Goal: Find specific page/section: Find specific page/section

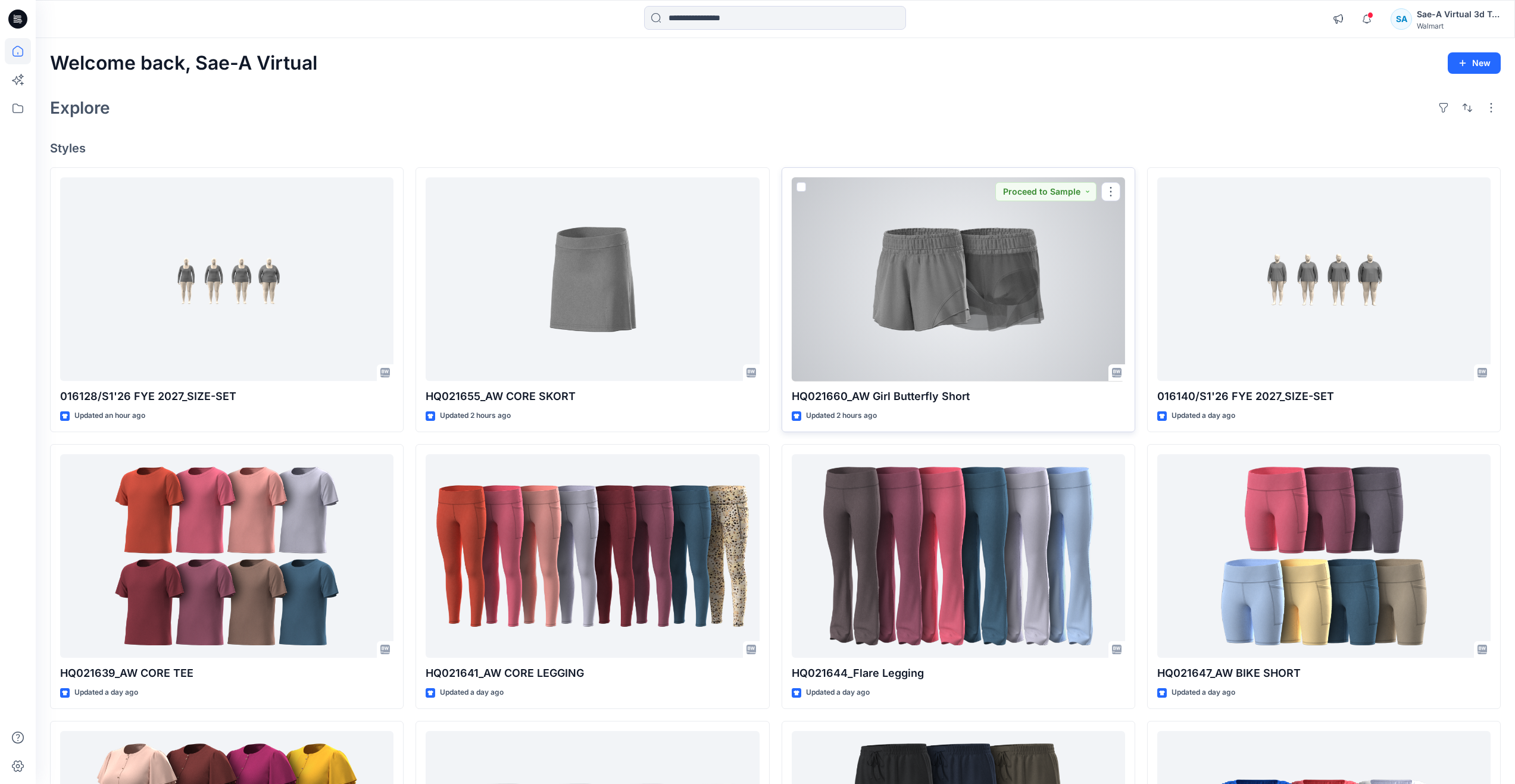
click at [966, 279] on div at bounding box center [958, 279] width 333 height 204
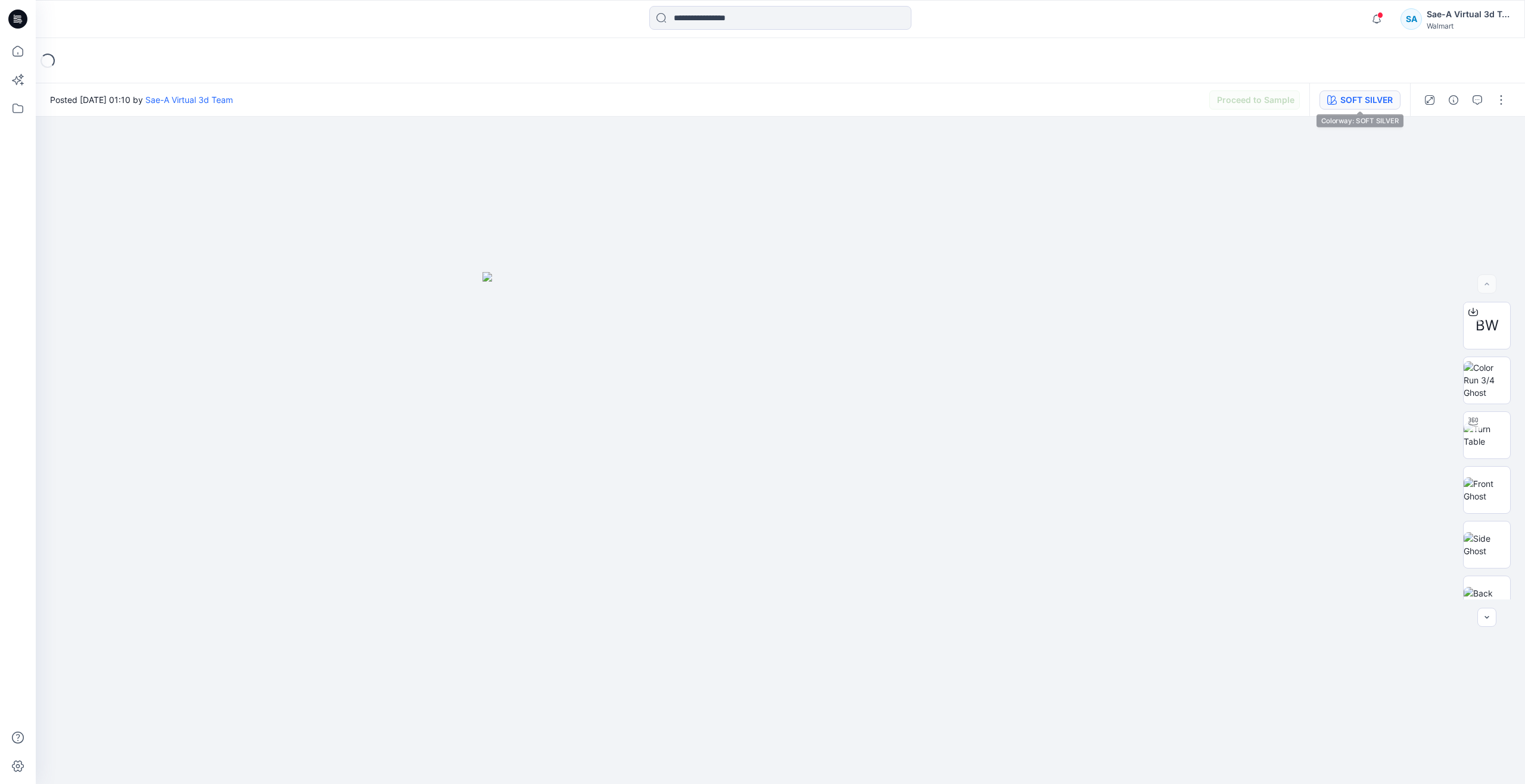
drag, startPoint x: 1313, startPoint y: 102, endPoint x: 1322, endPoint y: 100, distance: 9.2
click at [1313, 101] on div "SOFT SILVER" at bounding box center [1359, 100] width 101 height 33
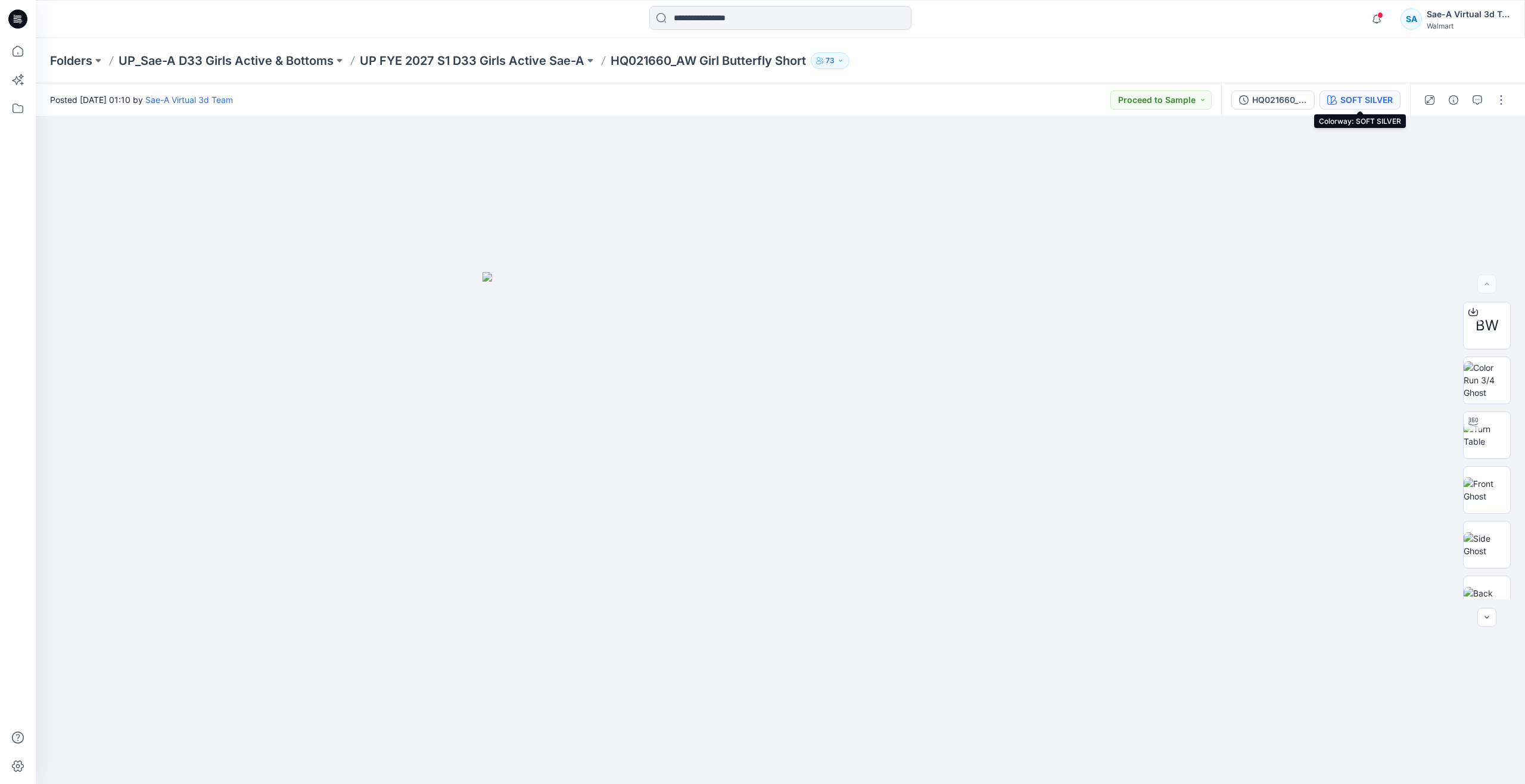
click at [1329, 100] on icon "button" at bounding box center [1332, 100] width 9 height 9
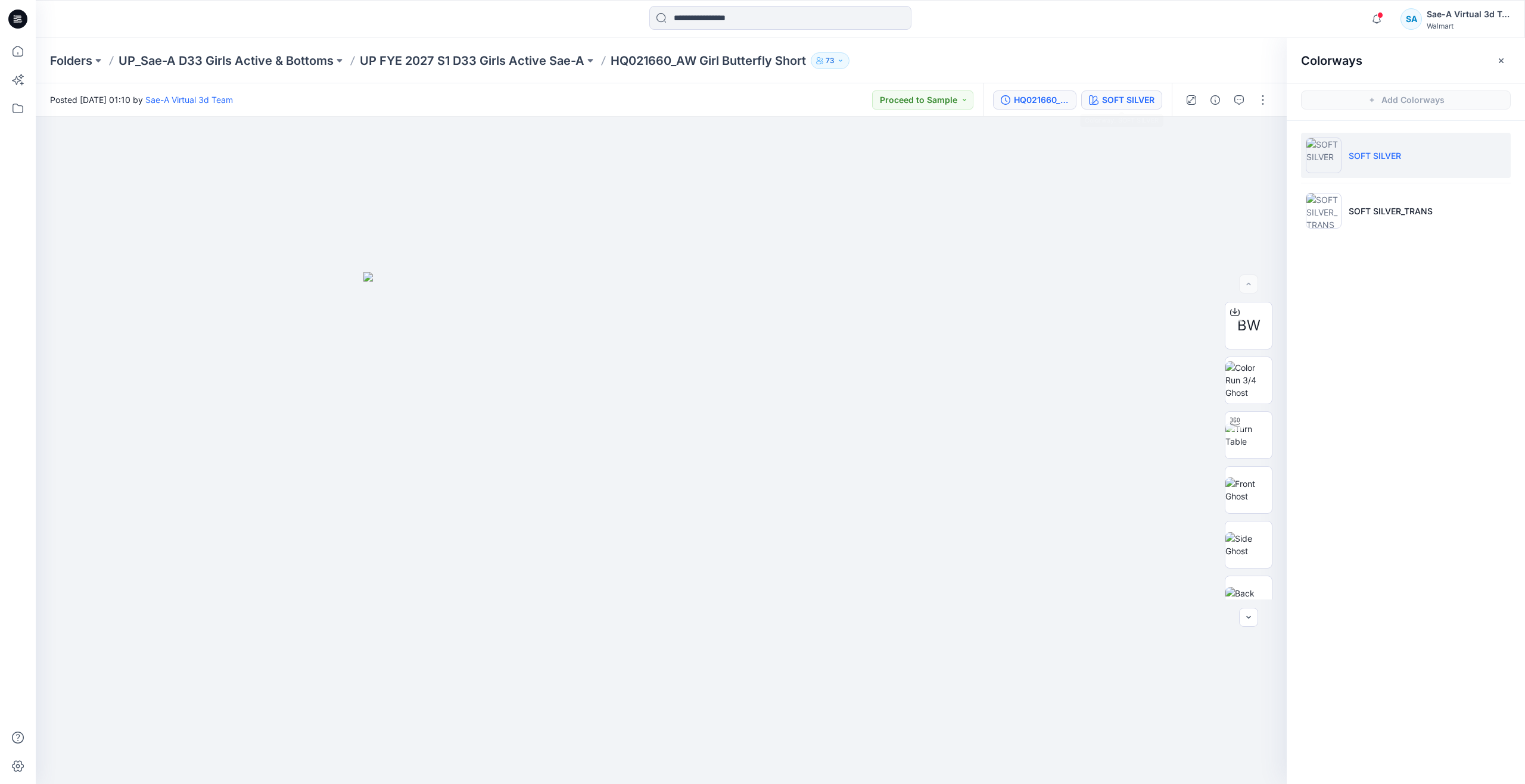
click at [1036, 104] on div "HQ021660_FIT" at bounding box center [1041, 100] width 55 height 13
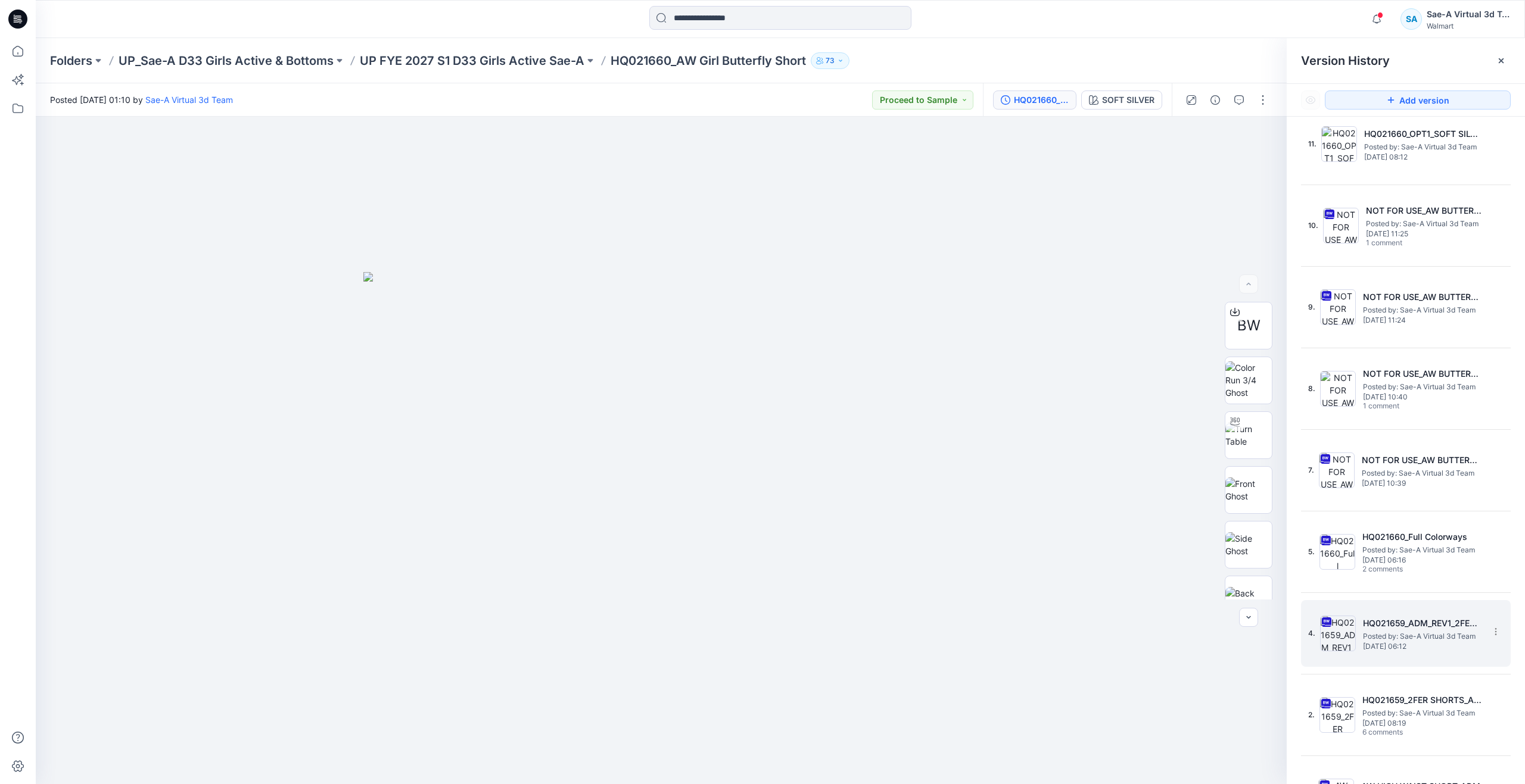
scroll to position [1284, 0]
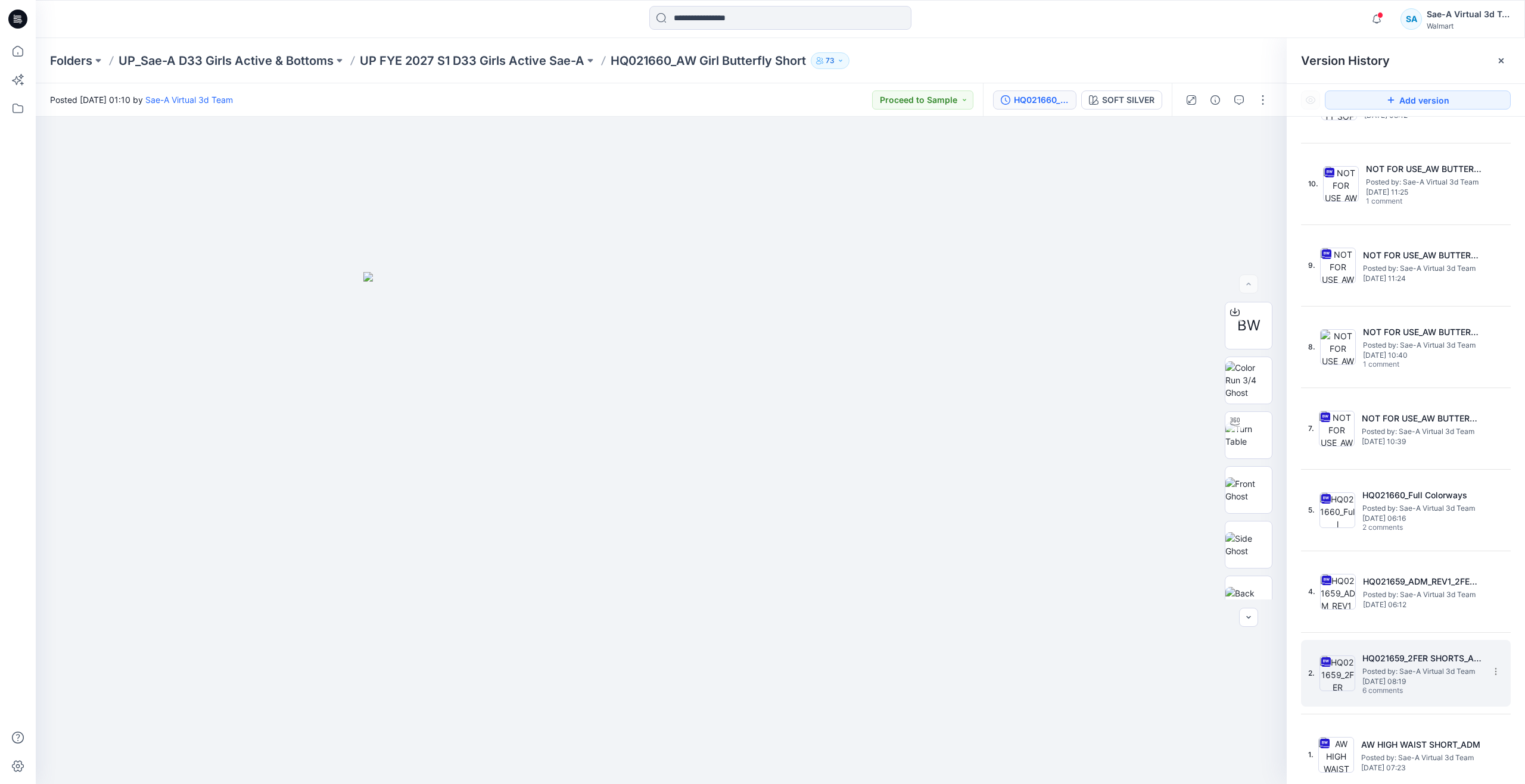
click at [1378, 682] on span "[DATE] 08:19" at bounding box center [1421, 681] width 119 height 8
click at [1234, 97] on button "button" at bounding box center [1238, 100] width 19 height 19
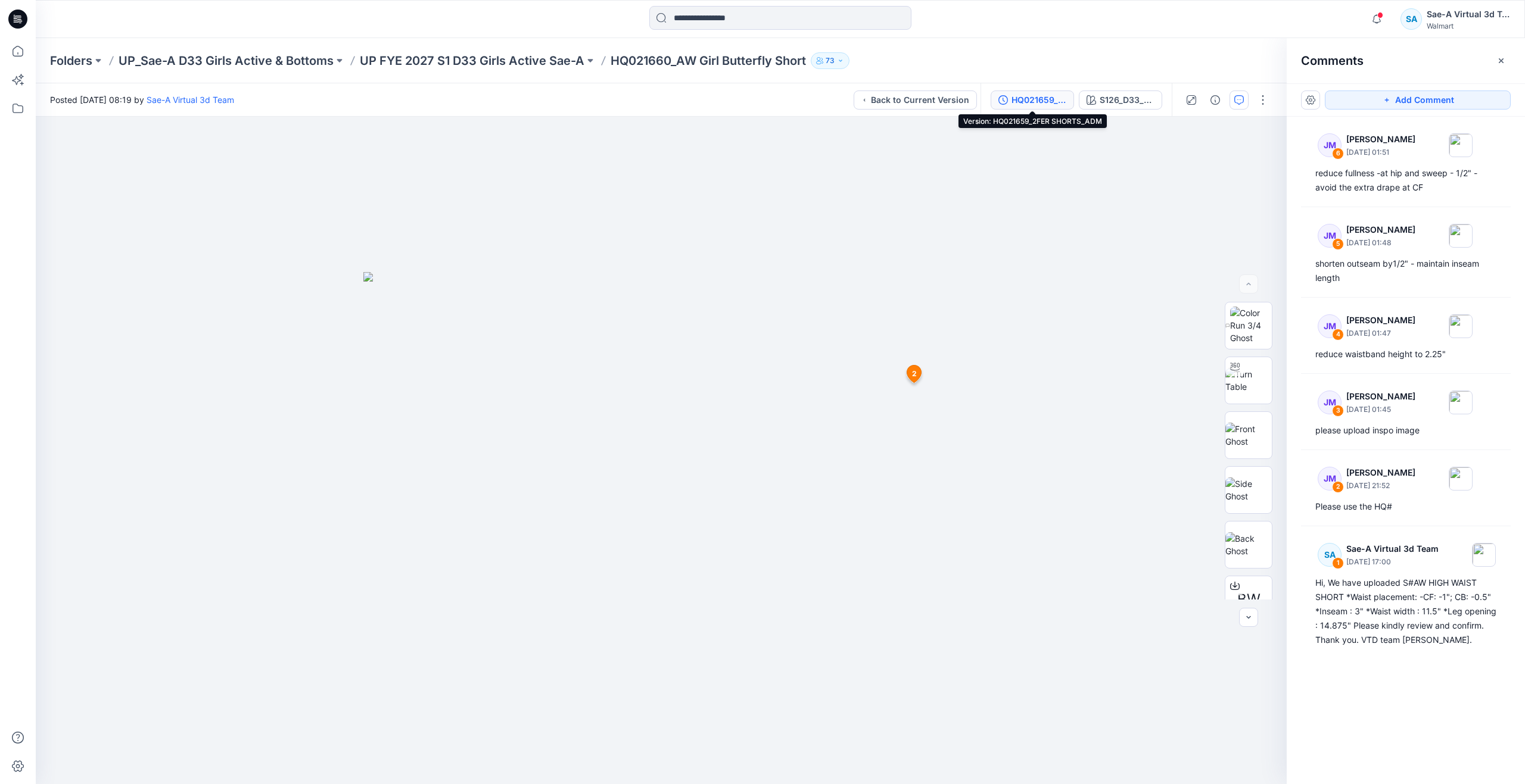
click at [1046, 93] on button "HQ021659_2FER SHORTS_ADM" at bounding box center [1032, 100] width 83 height 19
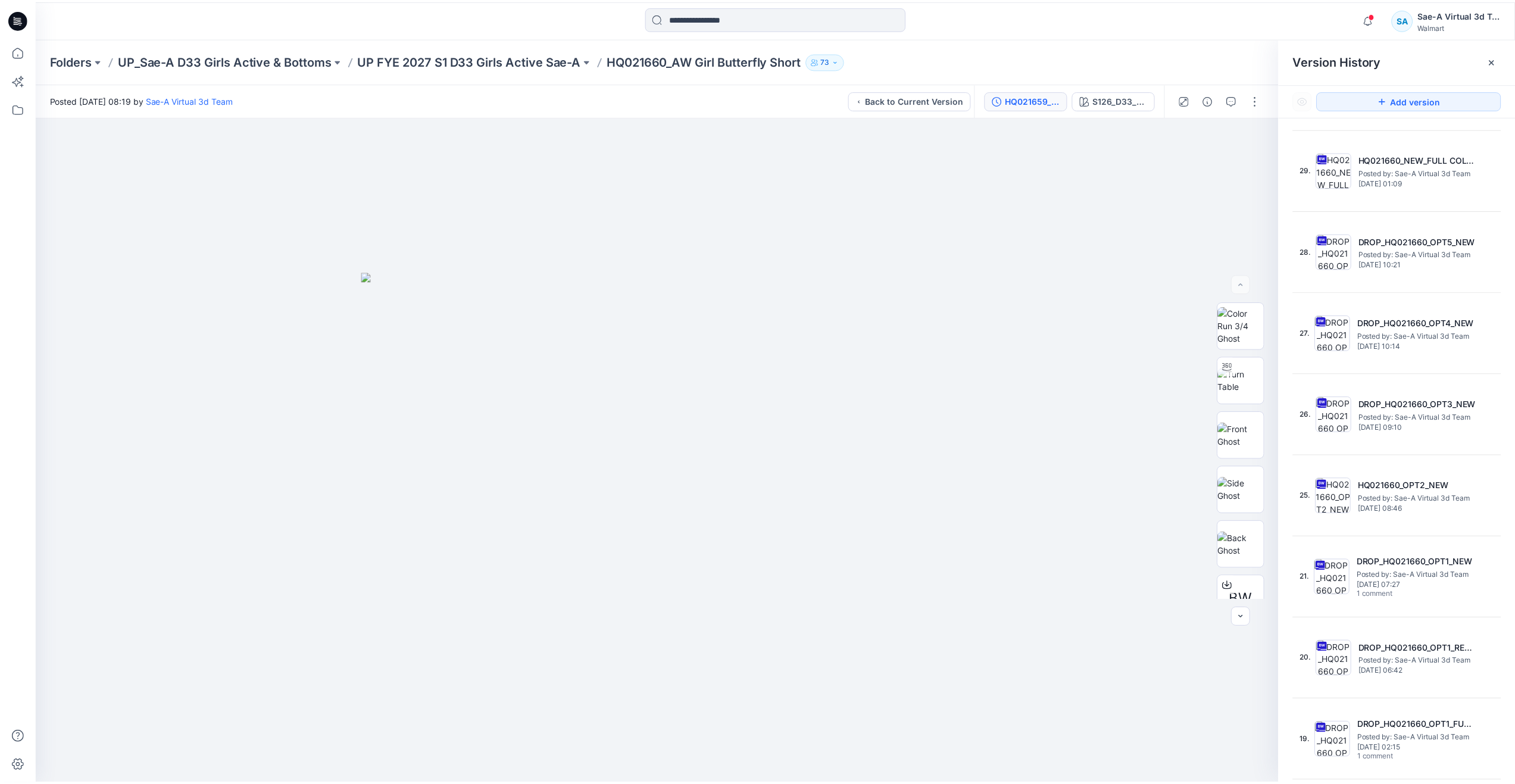
scroll to position [0, 0]
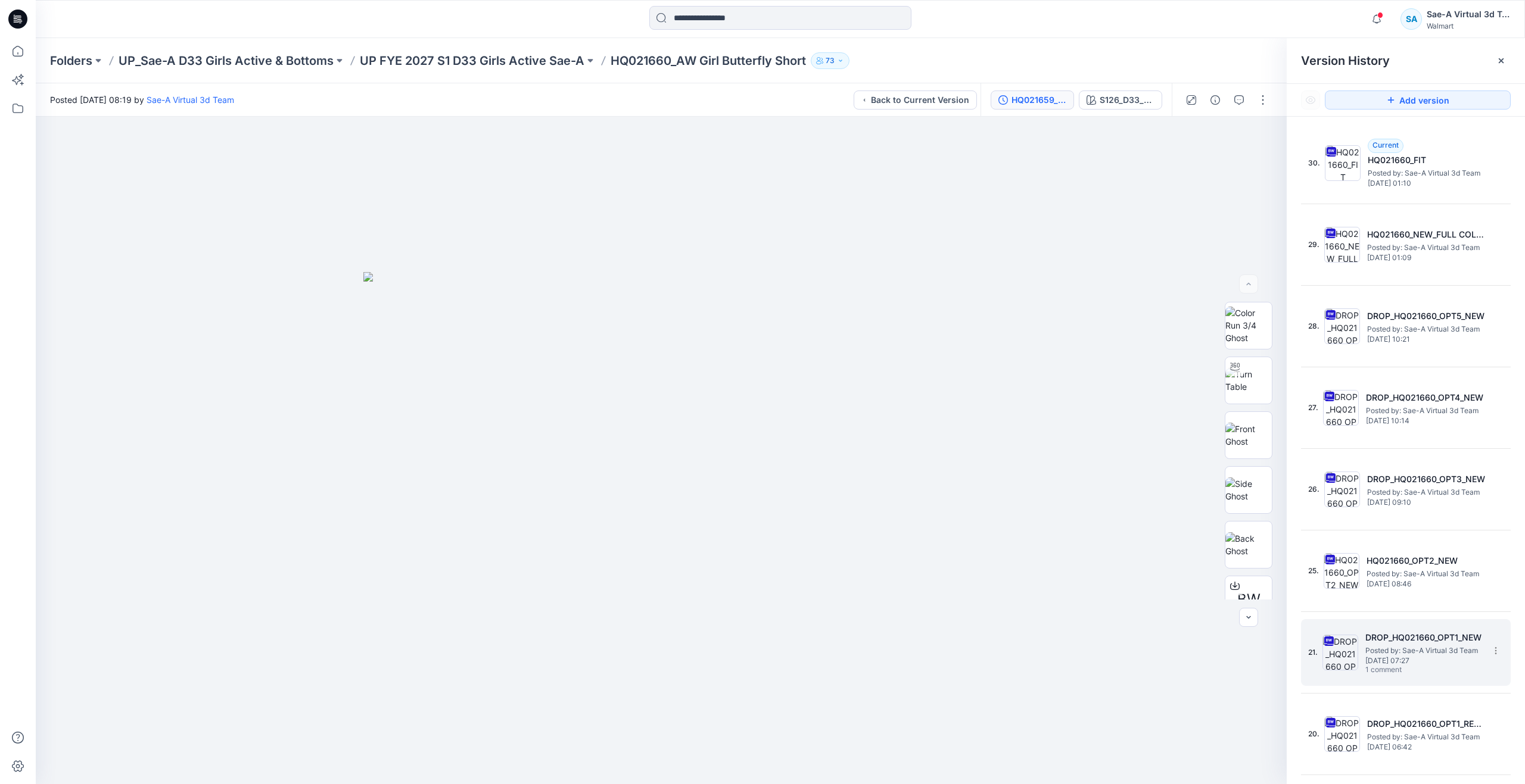
click at [1387, 655] on span "Posted by: Sae-A Virtual 3d Team" at bounding box center [1424, 650] width 119 height 12
click at [1241, 106] on button "button" at bounding box center [1238, 100] width 19 height 19
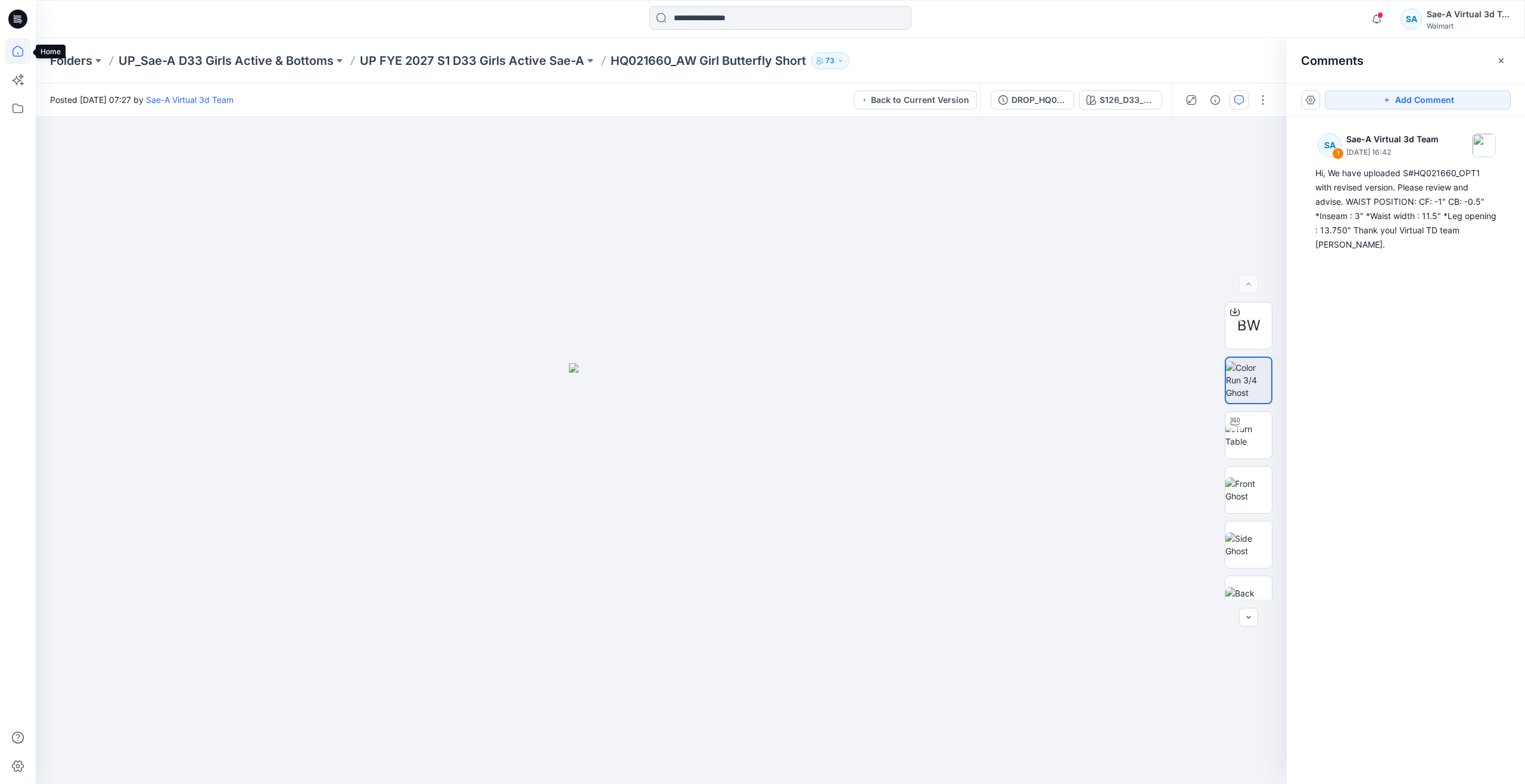
click at [15, 45] on icon at bounding box center [17, 51] width 27 height 27
